Goal: Transaction & Acquisition: Download file/media

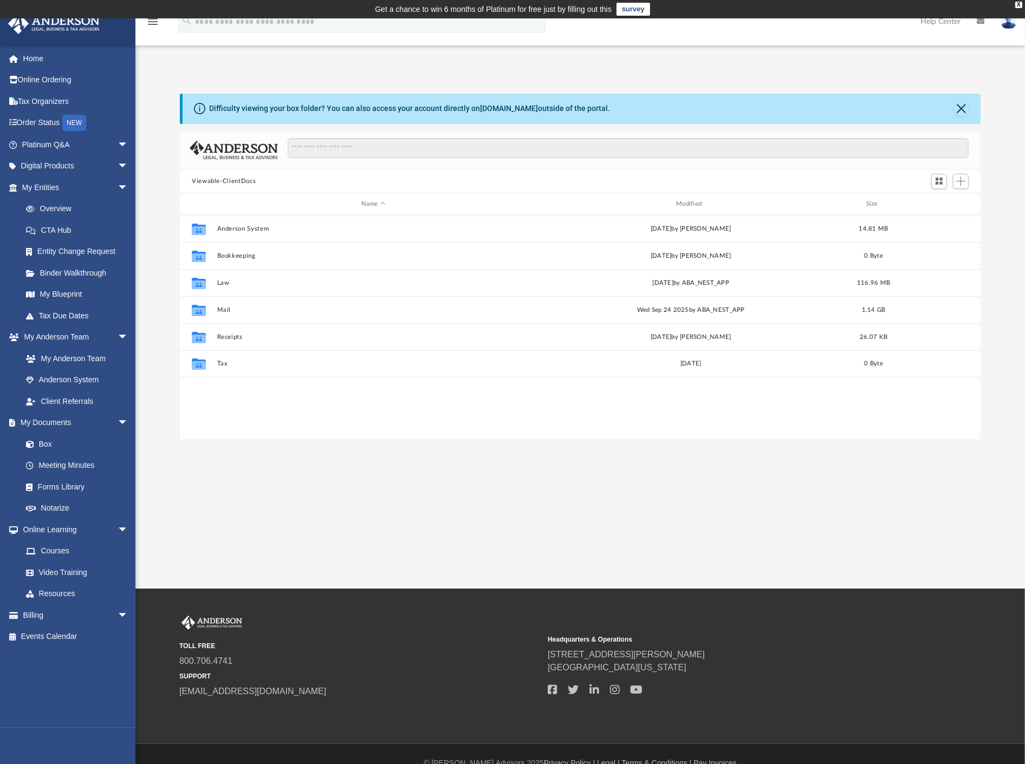
scroll to position [236, 791]
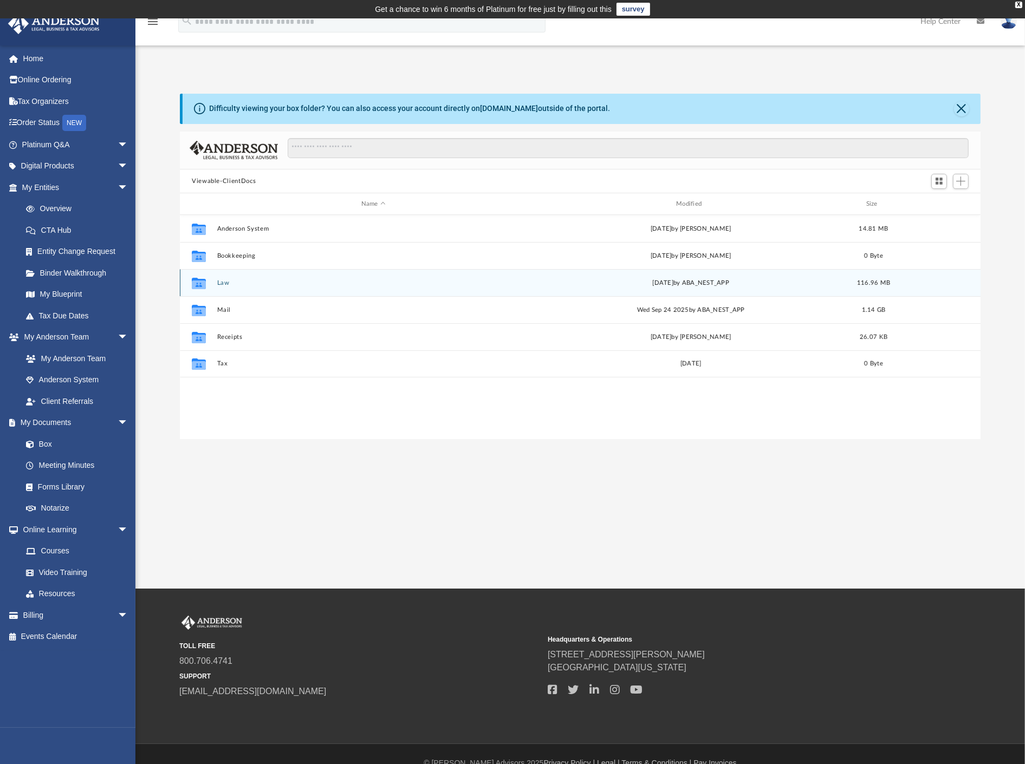
click at [218, 281] on button "Law" at bounding box center [373, 283] width 313 height 7
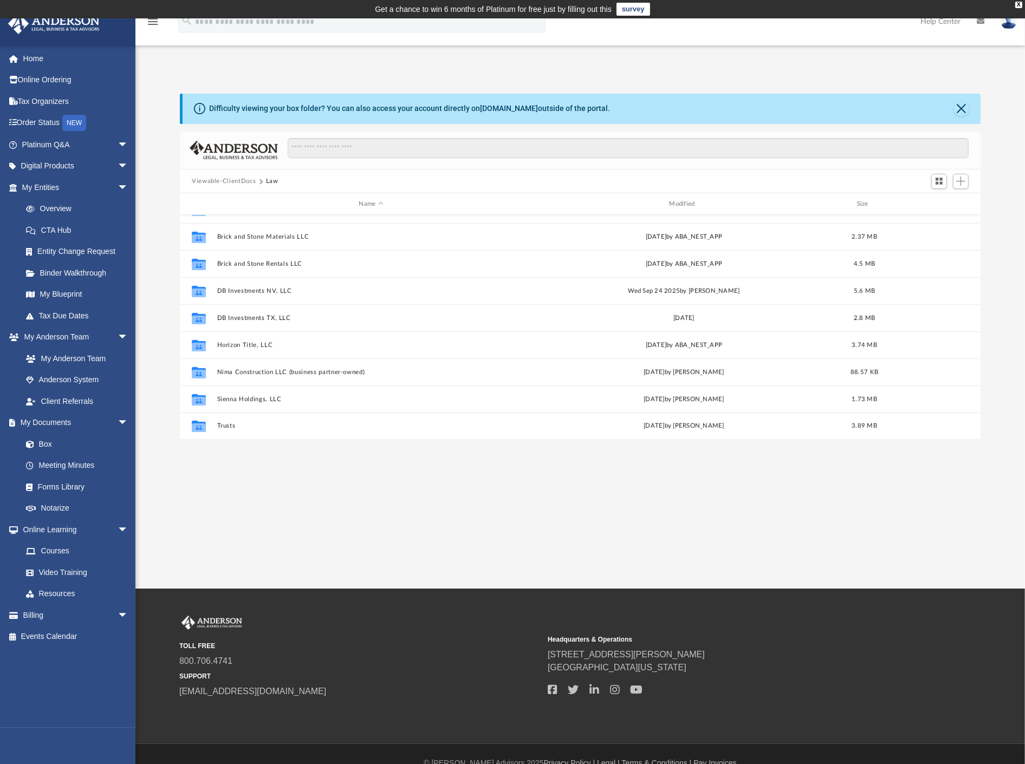
scroll to position [738, 0]
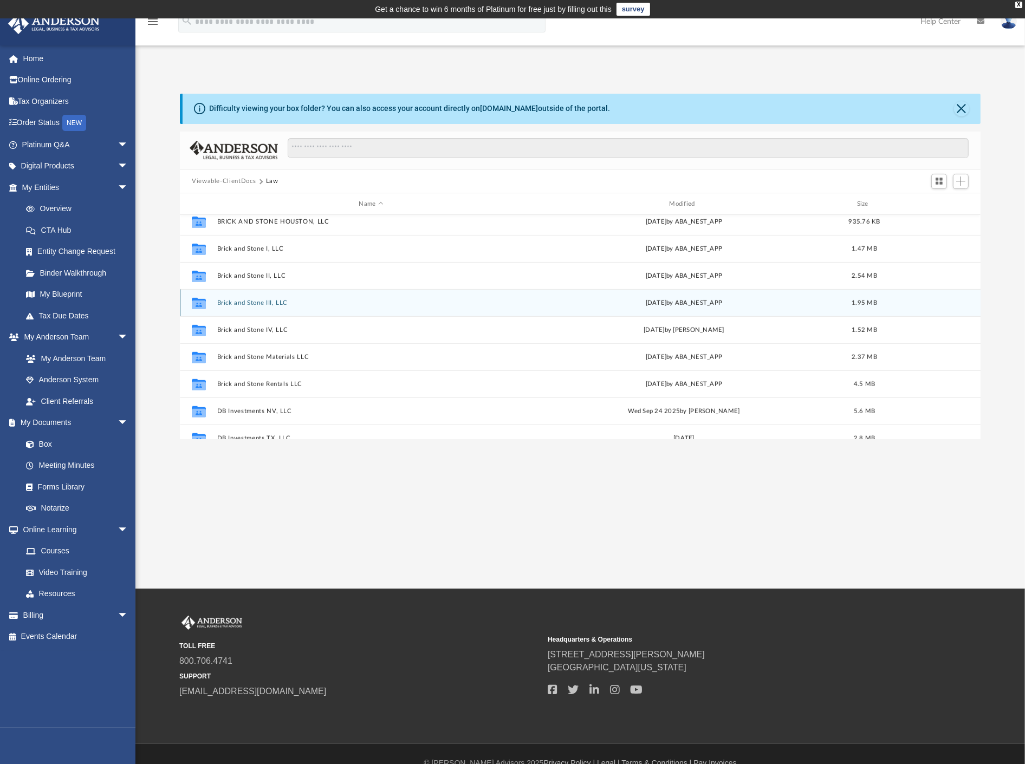
click at [293, 300] on button "Brick and Stone III, LLC" at bounding box center [371, 303] width 308 height 7
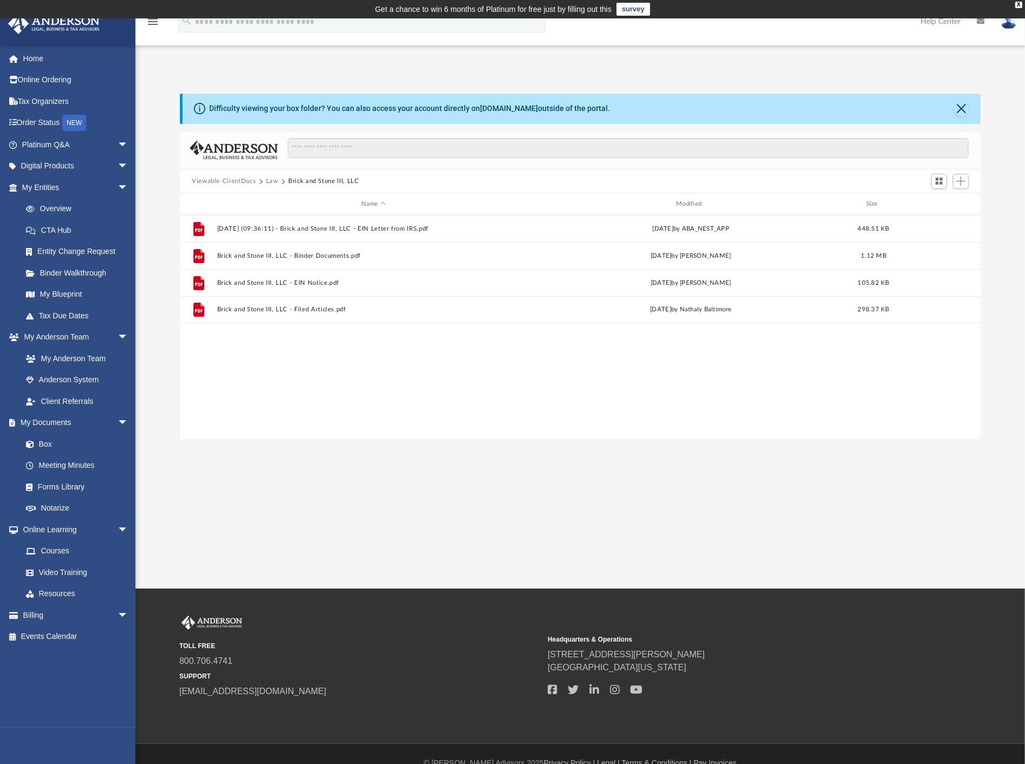
scroll to position [0, 0]
click at [943, 235] on button "More options" at bounding box center [938, 229] width 25 height 16
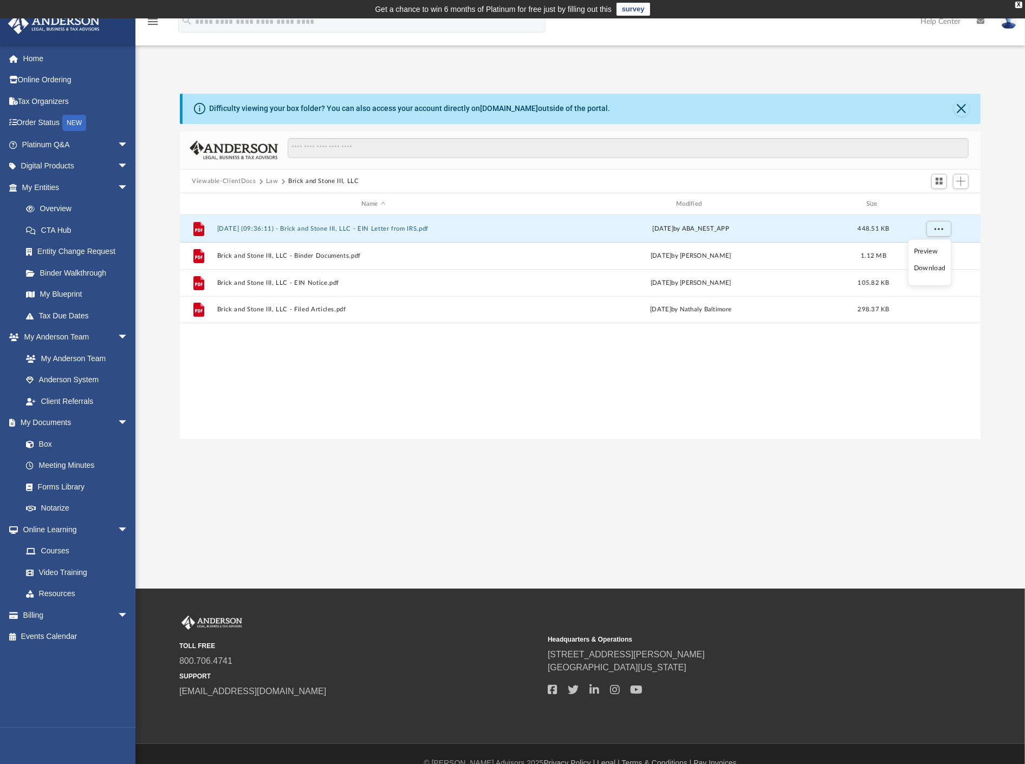
click at [937, 268] on li "Download" at bounding box center [929, 268] width 31 height 11
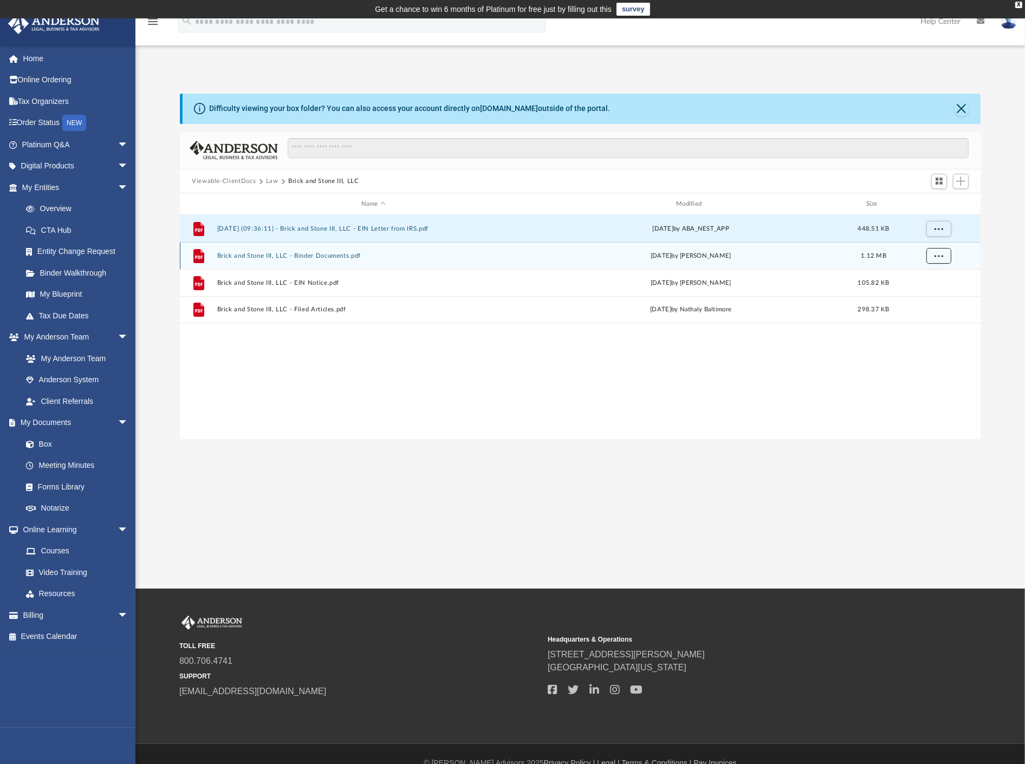
click at [944, 250] on button "More options" at bounding box center [938, 256] width 25 height 16
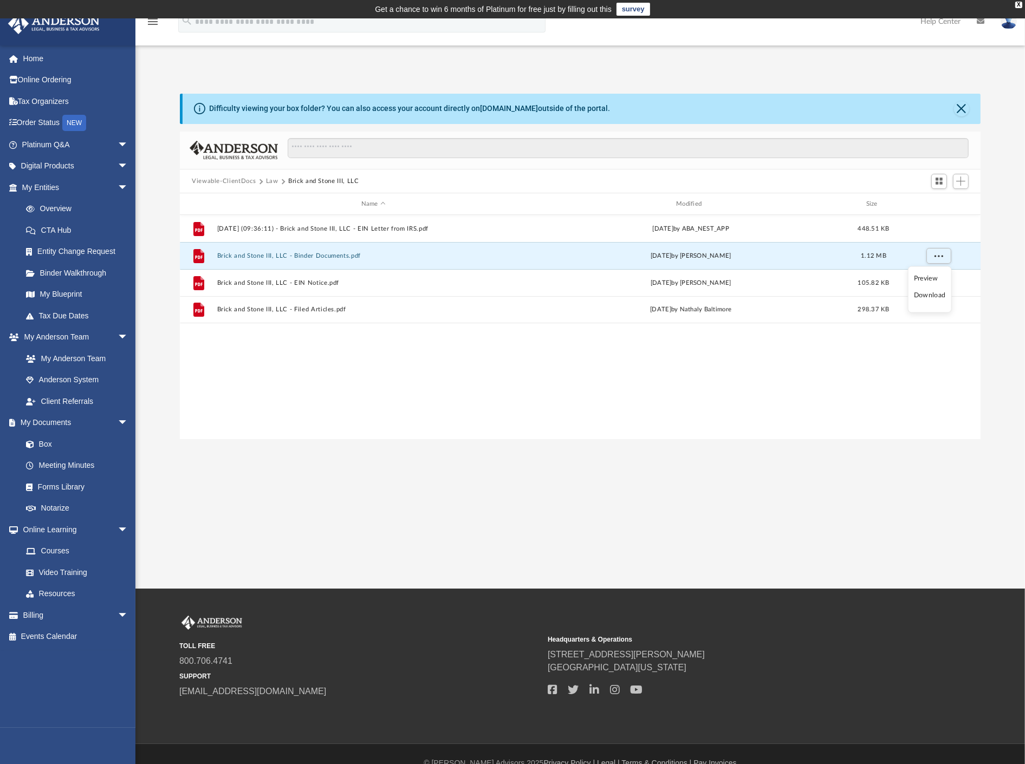
click at [939, 295] on li "Download" at bounding box center [929, 295] width 31 height 11
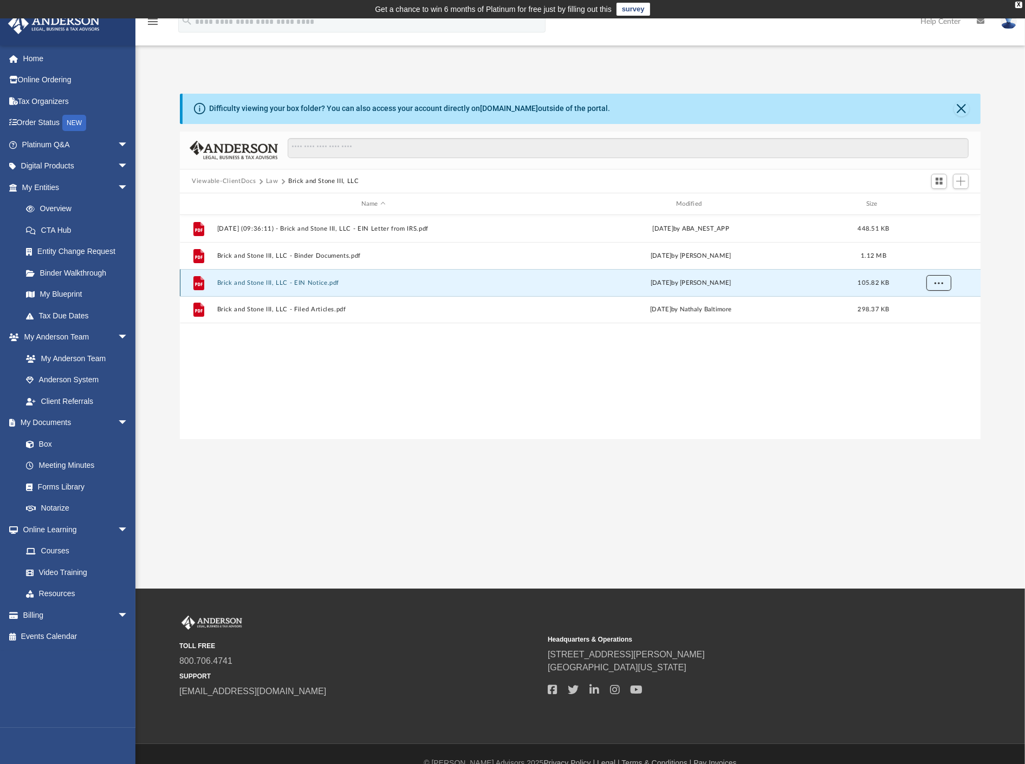
click at [944, 282] on button "More options" at bounding box center [938, 283] width 25 height 16
click at [941, 322] on li "Download" at bounding box center [929, 322] width 31 height 11
click at [936, 287] on button "More options" at bounding box center [938, 283] width 25 height 16
click at [930, 323] on li "Download" at bounding box center [929, 322] width 31 height 11
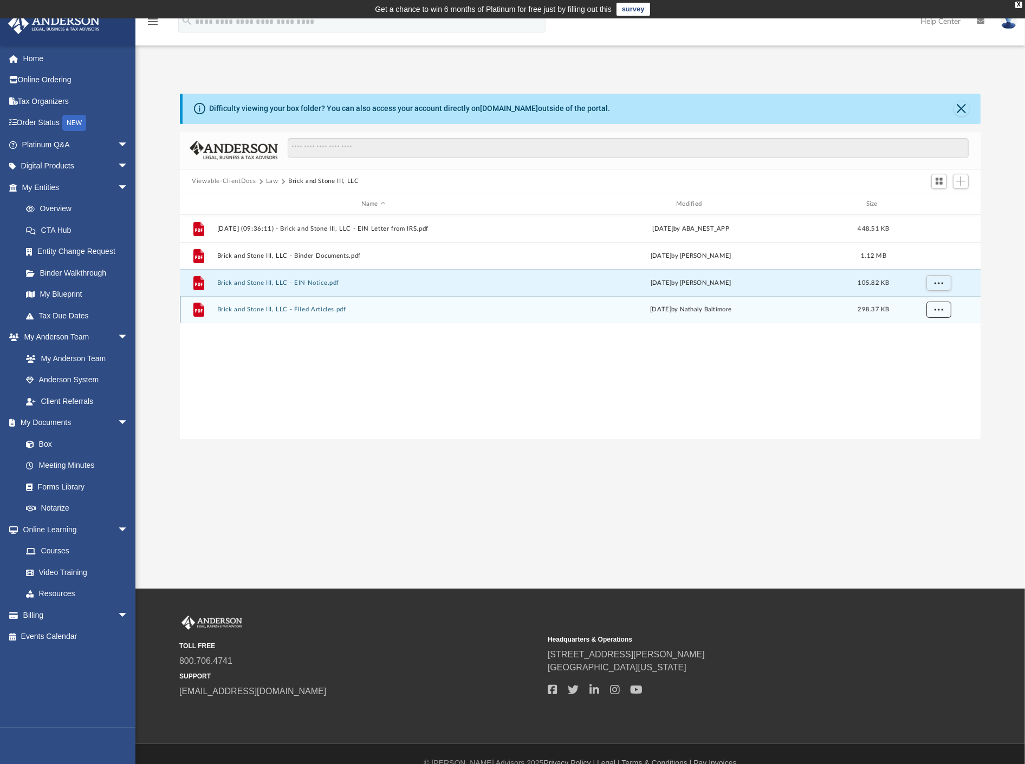
click at [941, 302] on button "More options" at bounding box center [938, 310] width 25 height 16
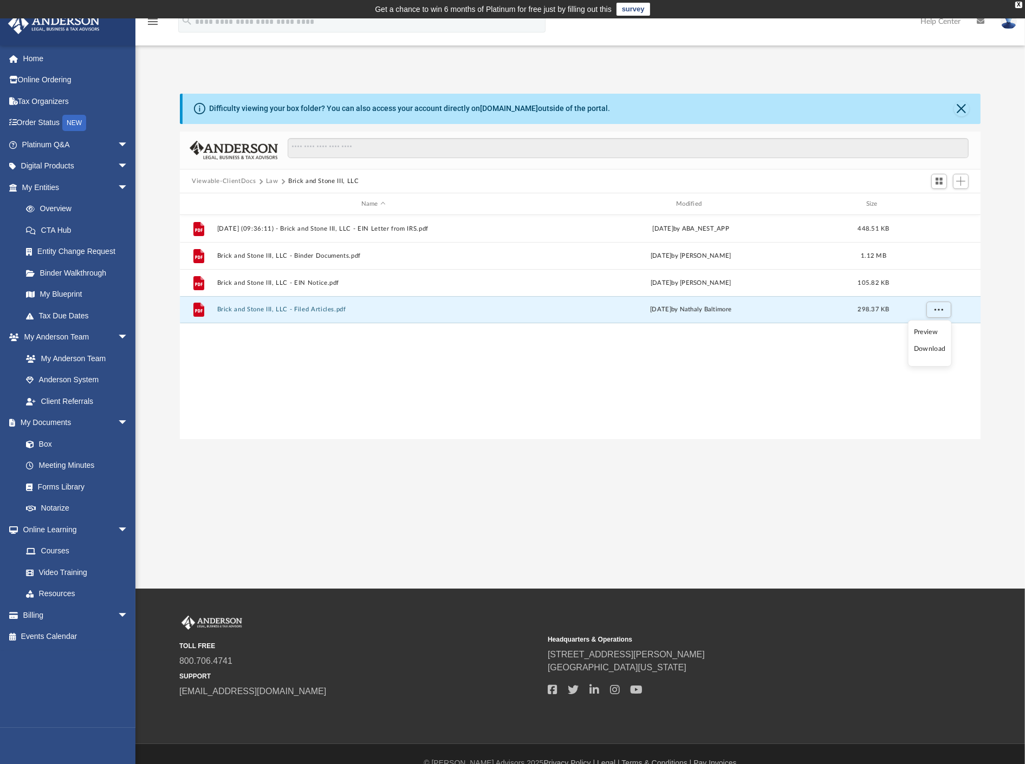
click at [938, 350] on li "Download" at bounding box center [929, 348] width 31 height 11
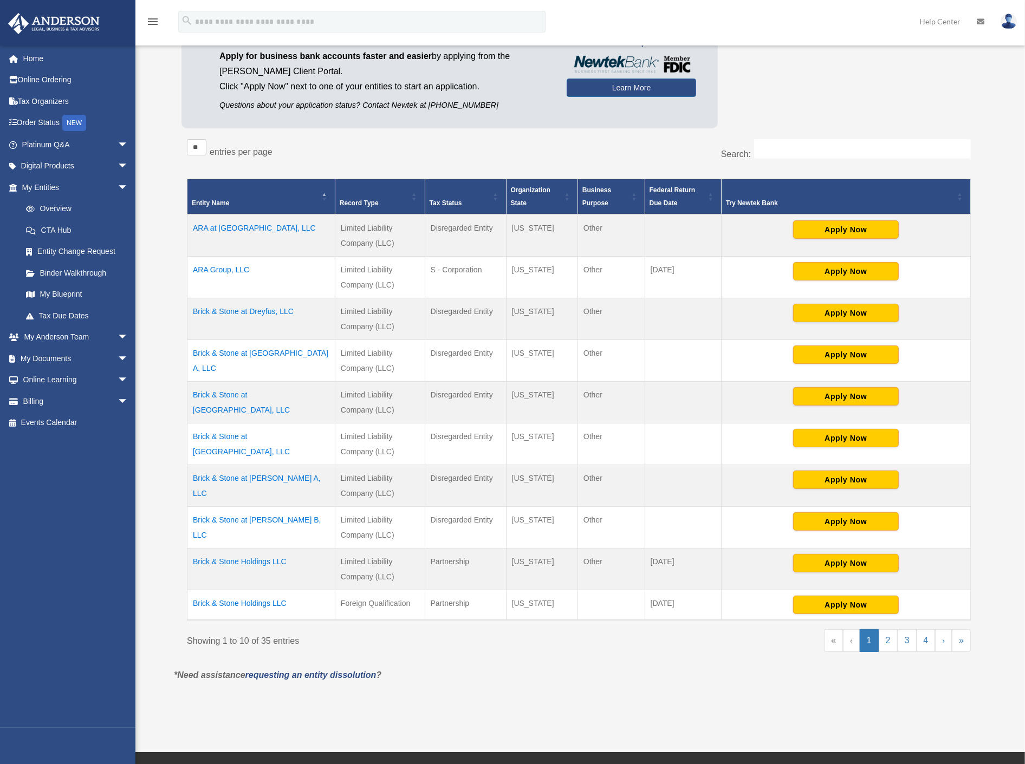
scroll to position [113, 0]
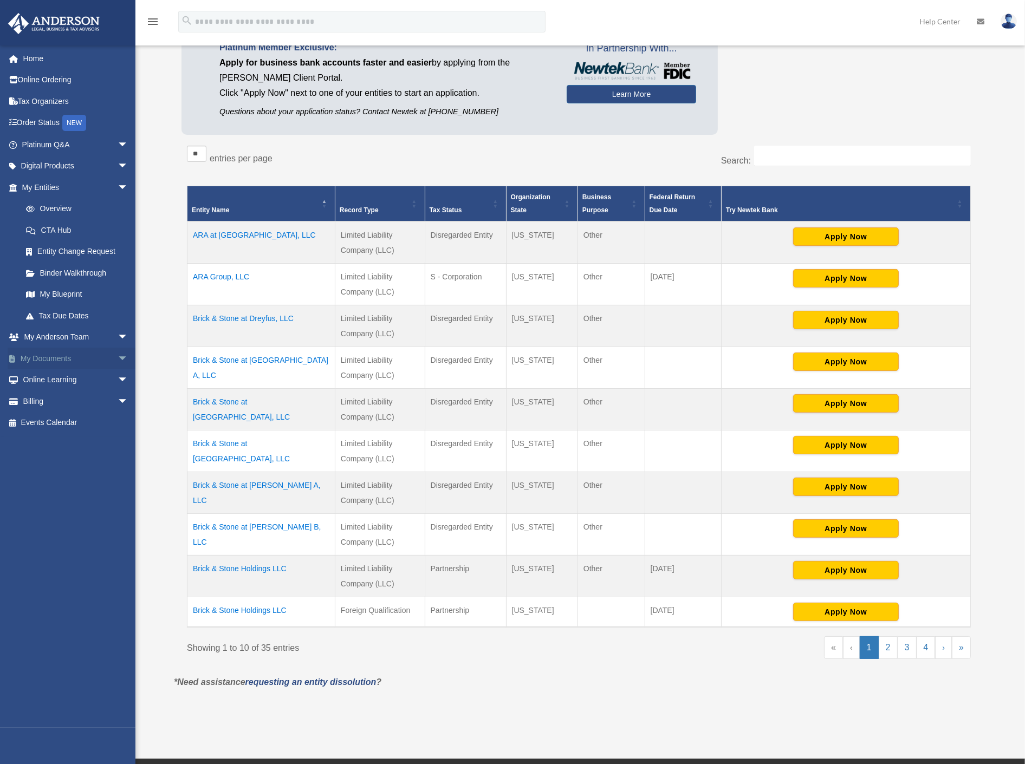
click at [60, 351] on link "My Documents arrow_drop_down" at bounding box center [76, 359] width 137 height 22
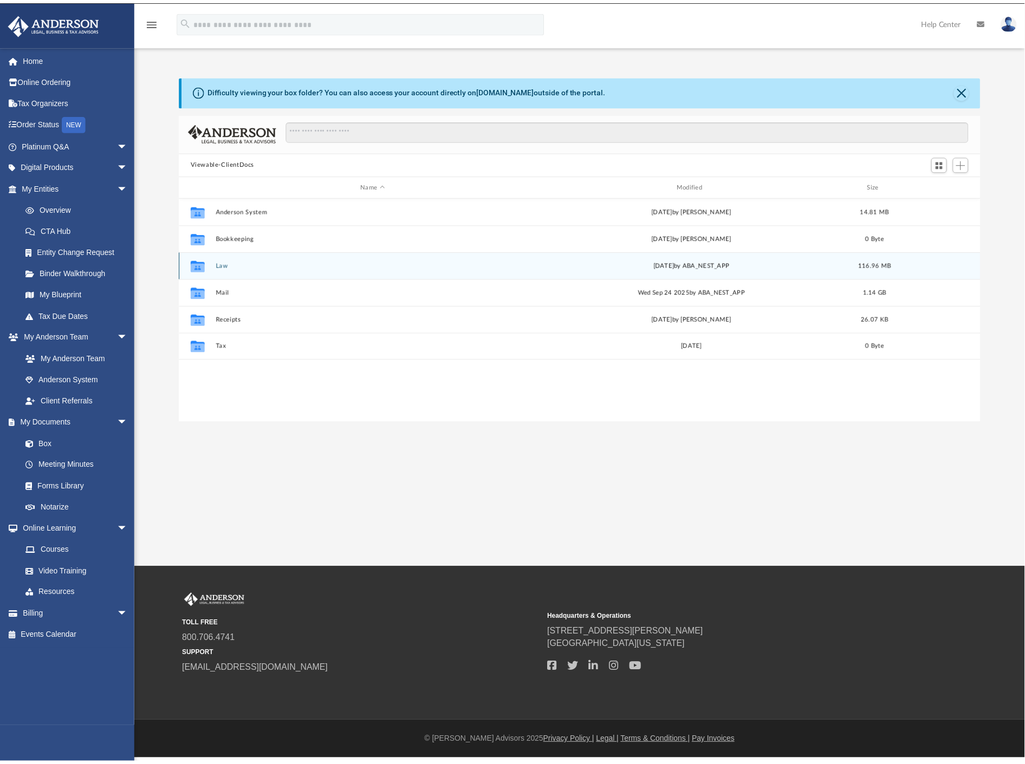
scroll to position [236, 791]
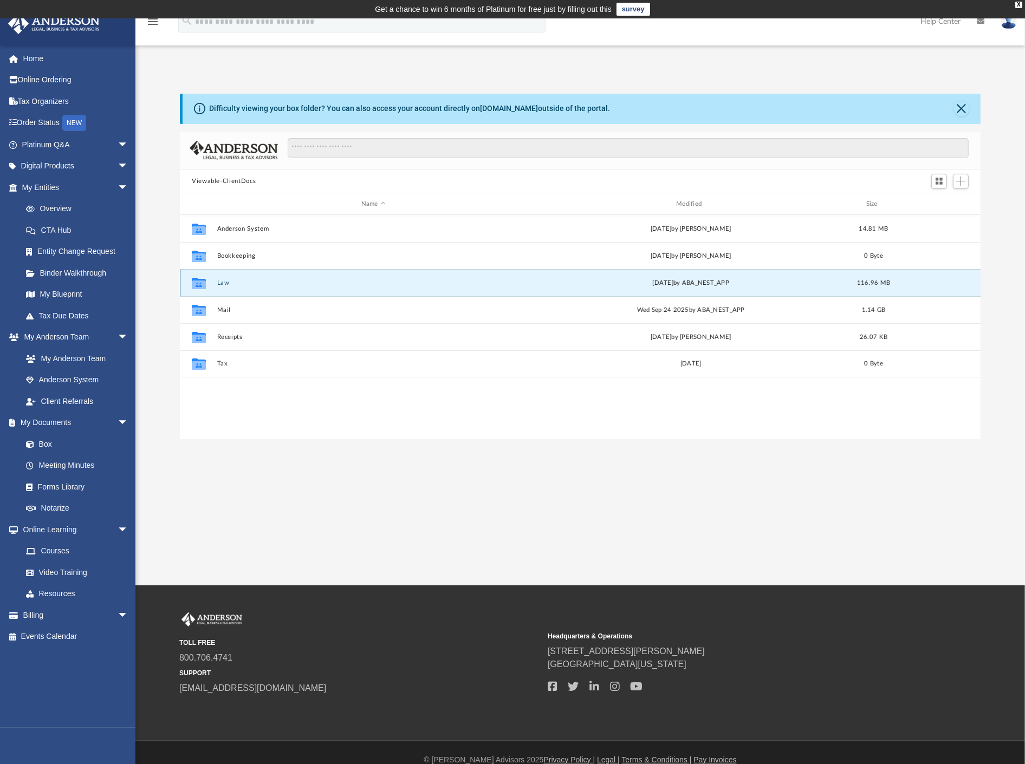
click at [224, 280] on button "Law" at bounding box center [373, 283] width 313 height 7
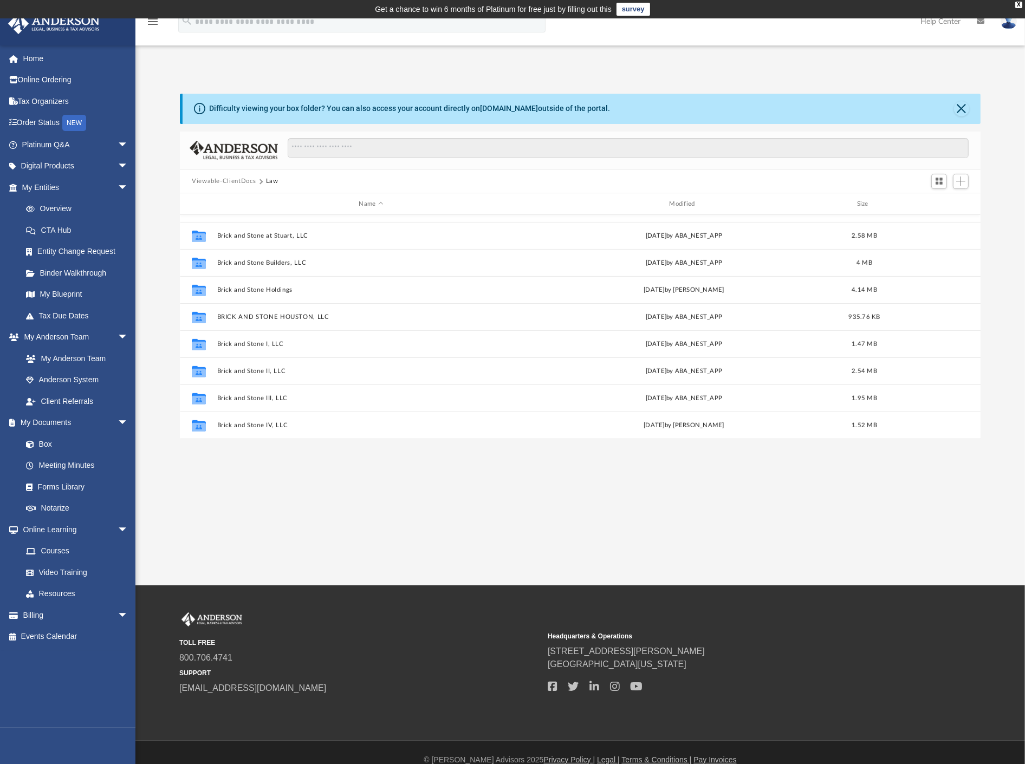
scroll to position [662, 0]
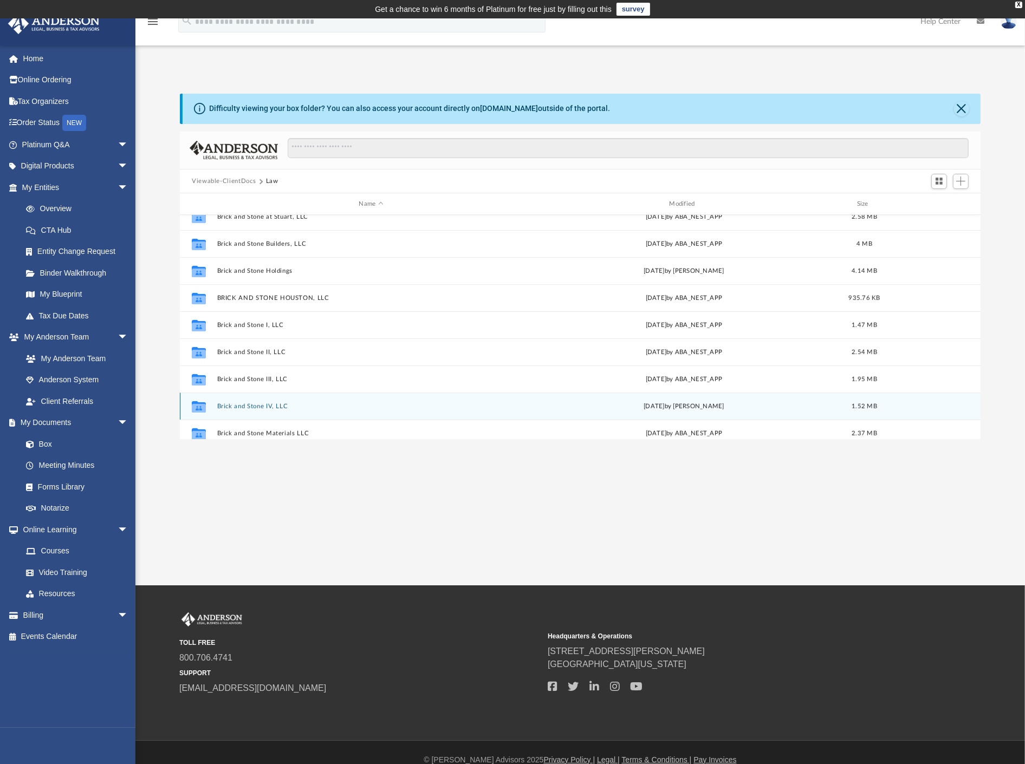
click at [272, 406] on button "Brick and Stone IV, LLC" at bounding box center [371, 406] width 308 height 7
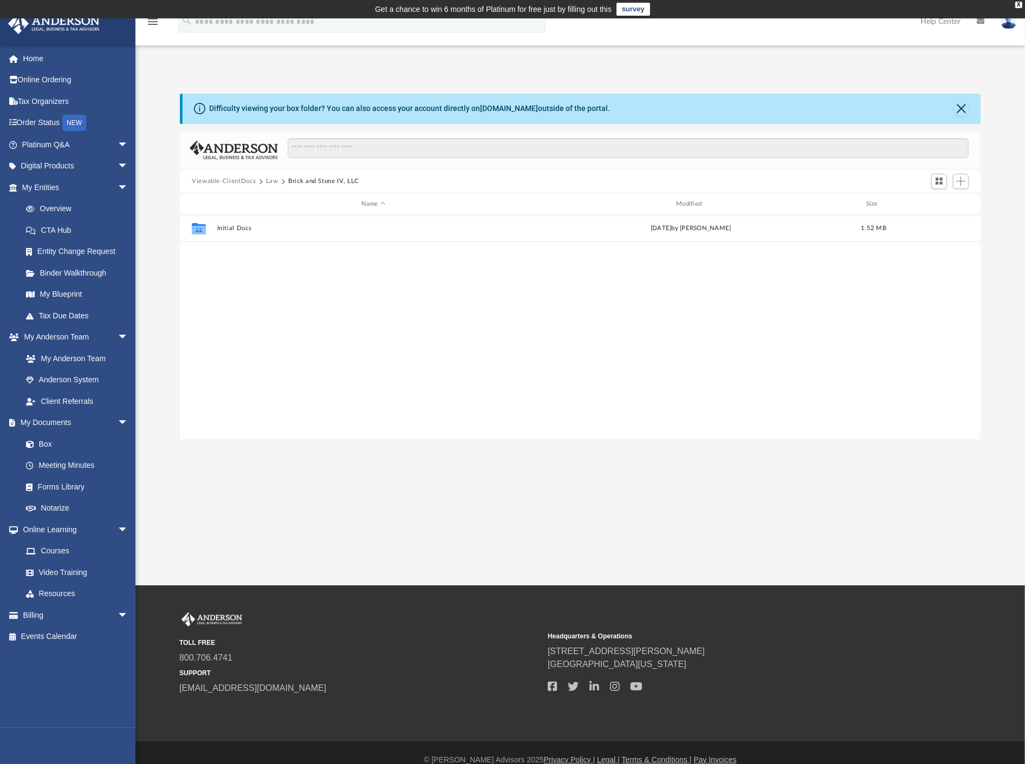
scroll to position [0, 0]
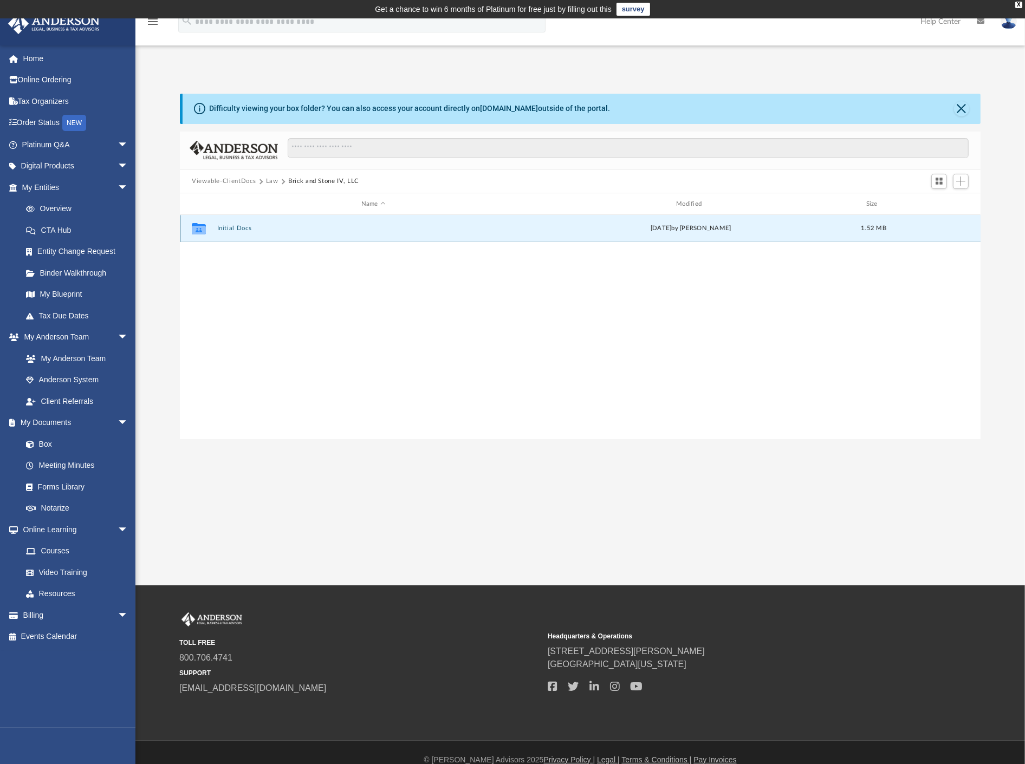
click at [242, 231] on button "Initial Docs" at bounding box center [373, 228] width 313 height 7
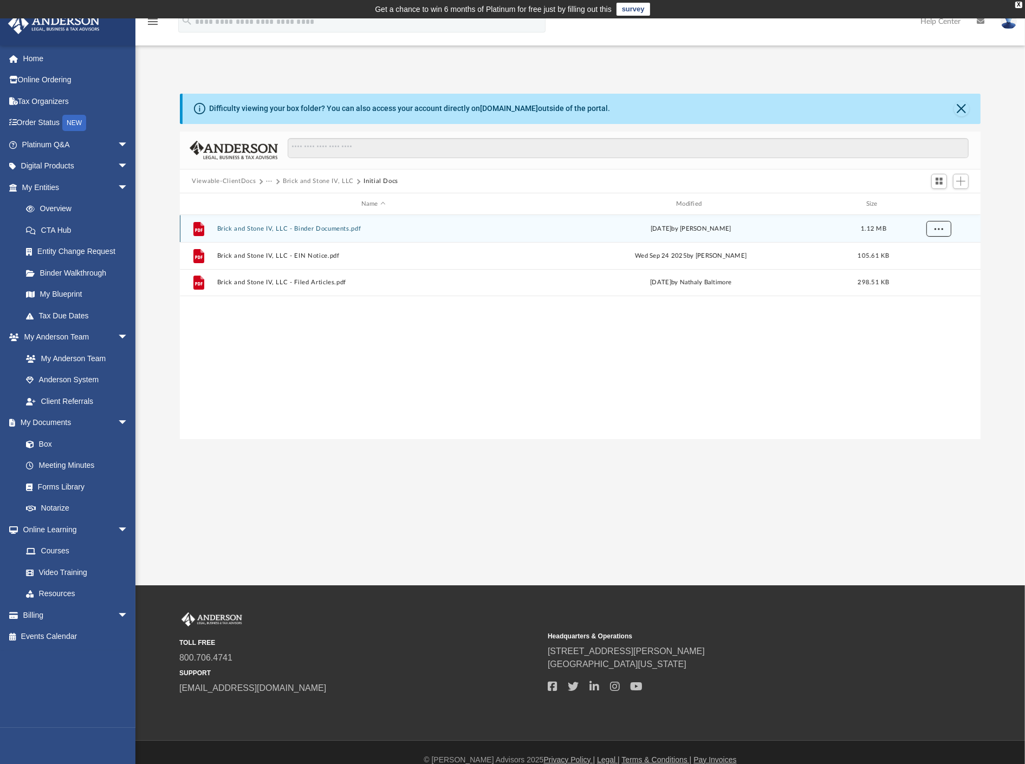
click at [938, 225] on button "More options" at bounding box center [938, 229] width 25 height 16
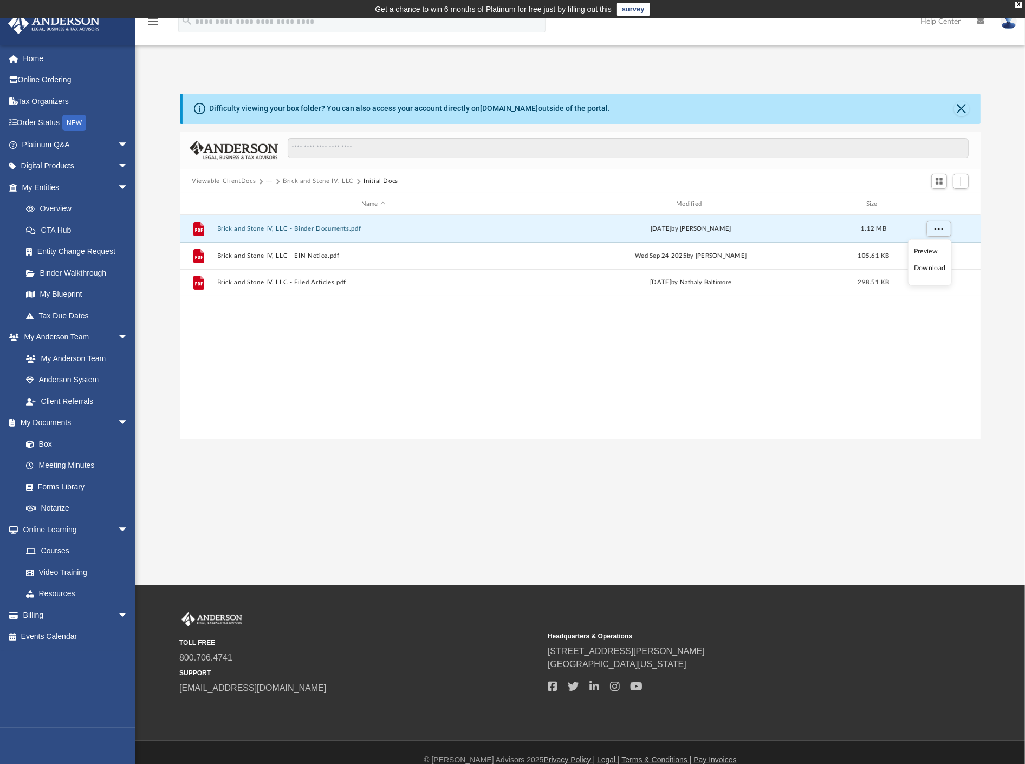
click at [934, 267] on li "Download" at bounding box center [929, 268] width 31 height 11
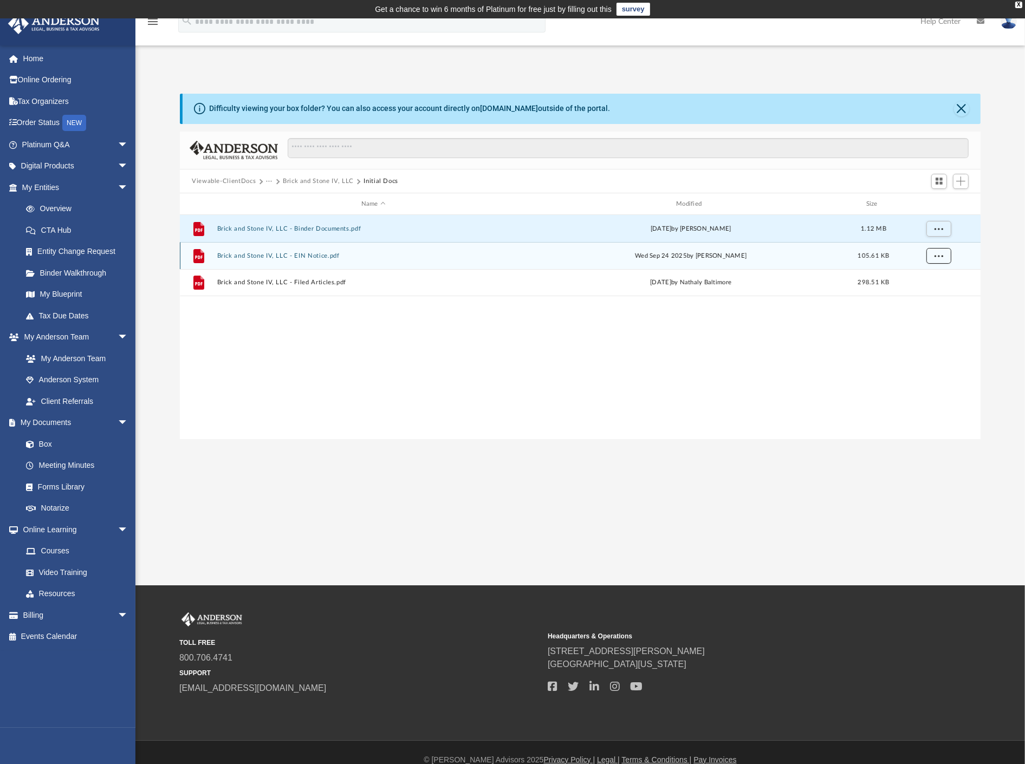
click at [938, 252] on button "More options" at bounding box center [938, 256] width 25 height 16
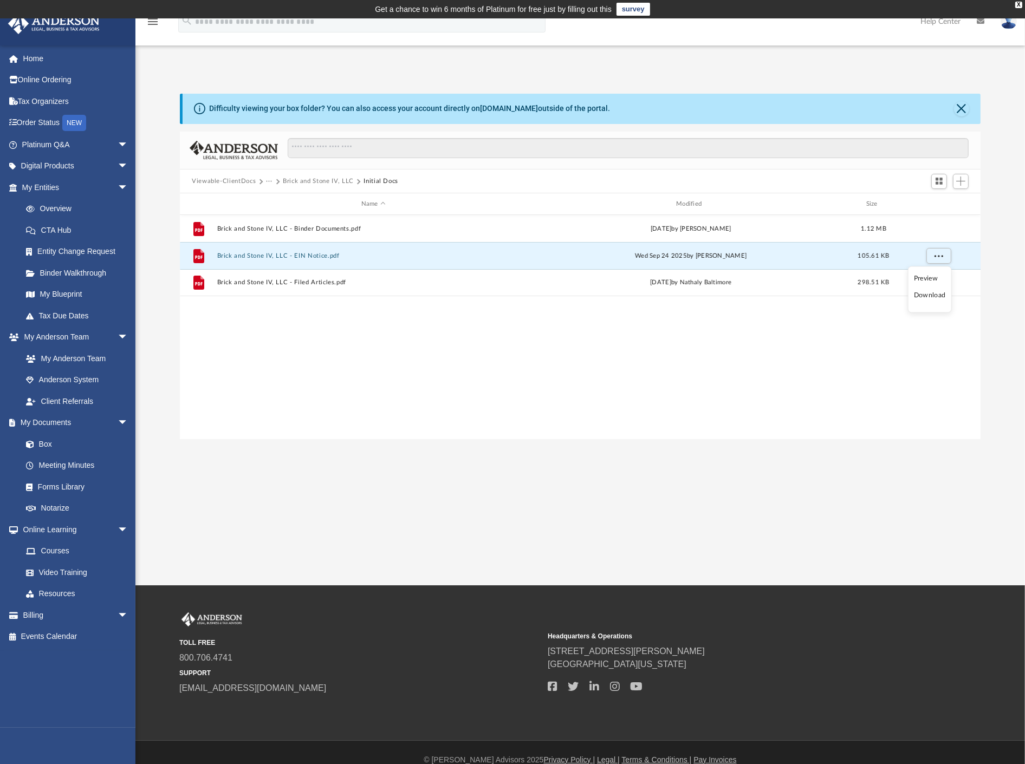
click at [939, 295] on li "Download" at bounding box center [929, 295] width 31 height 11
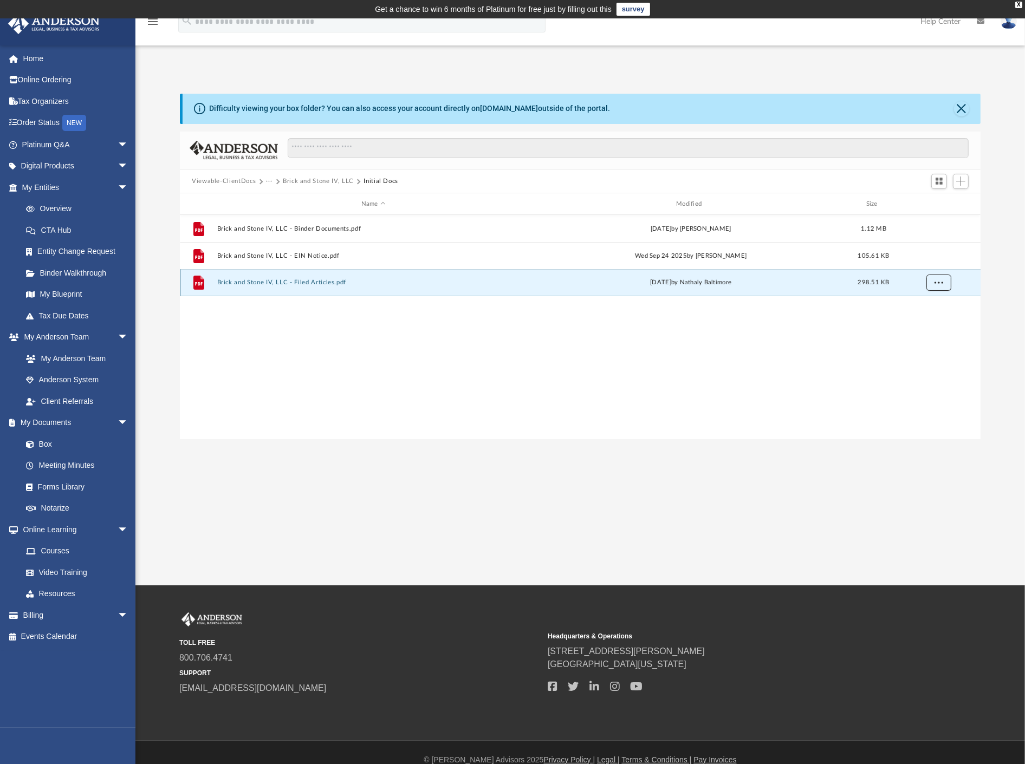
click at [939, 280] on span "More options" at bounding box center [938, 283] width 9 height 6
click at [933, 322] on li "Download" at bounding box center [929, 321] width 31 height 11
click at [944, 282] on button "More options" at bounding box center [938, 283] width 25 height 16
click at [931, 321] on li "Download" at bounding box center [929, 321] width 31 height 11
